Goal: Find contact information: Find contact information

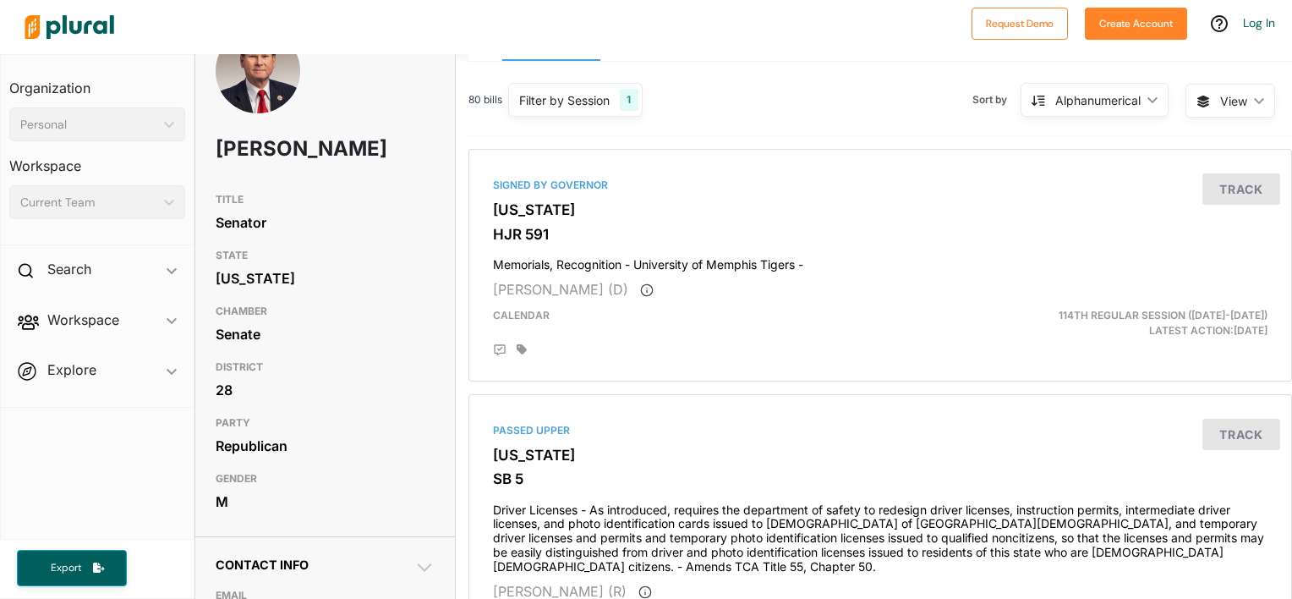
scroll to position [44, 0]
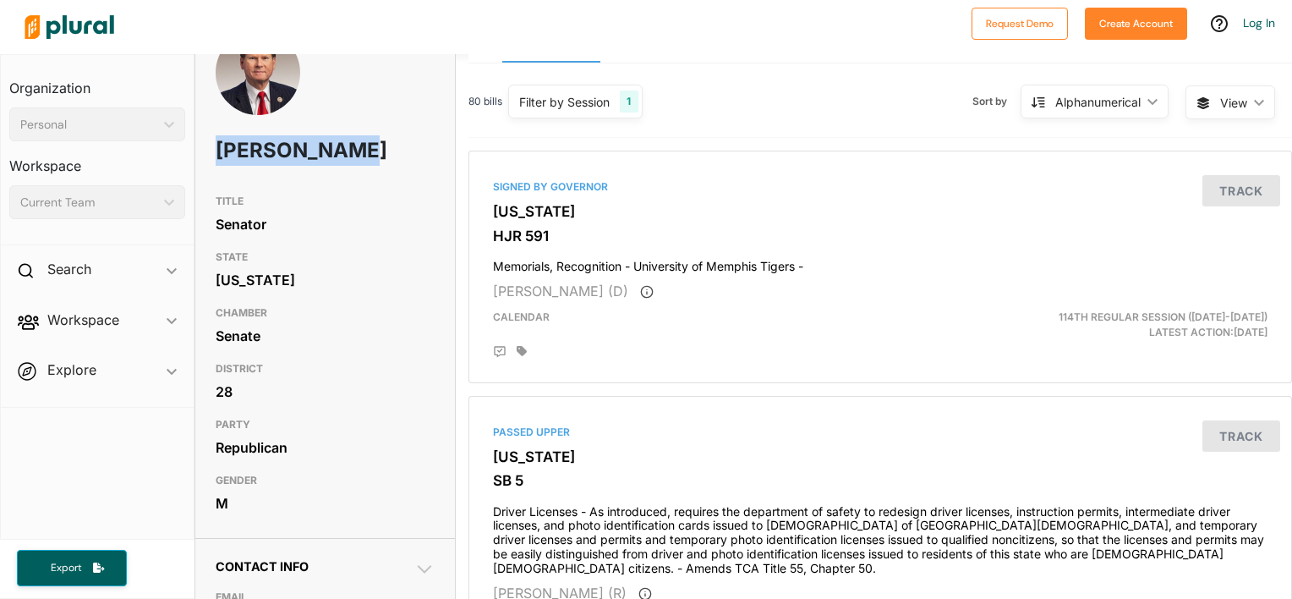
drag, startPoint x: 216, startPoint y: 149, endPoint x: 304, endPoint y: 196, distance: 100.6
click at [304, 176] on h1 "[PERSON_NAME]" at bounding box center [282, 150] width 132 height 51
drag, startPoint x: 304, startPoint y: 196, endPoint x: 254, endPoint y: 178, distance: 52.9
copy h1 "[PERSON_NAME]"
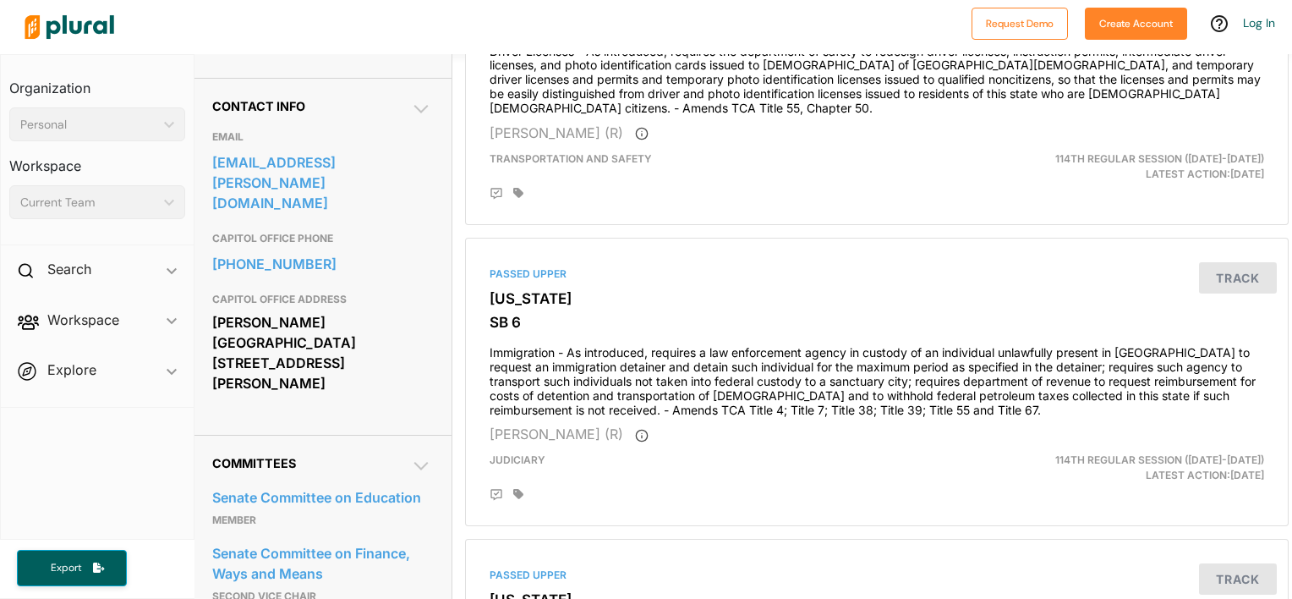
scroll to position [504, 0]
drag, startPoint x: 342, startPoint y: 352, endPoint x: 206, endPoint y: 315, distance: 140.9
click at [206, 315] on div "Contact Info EMAIL sen.joey.hensley@capitol.tn.gov CAPITOL OFFICE PHONE 615-741…" at bounding box center [325, 256] width 260 height 357
drag, startPoint x: 206, startPoint y: 315, endPoint x: 255, endPoint y: 328, distance: 50.6
copy div "[PERSON_NAME][GEOGRAPHIC_DATA] [STREET_ADDRESS][PERSON_NAME]"
